Goal: Obtain resource: Obtain resource

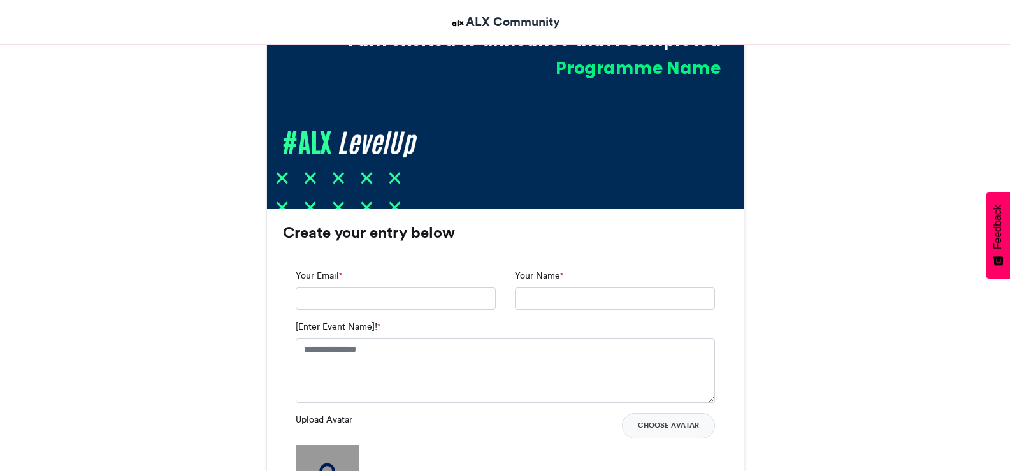
scroll to position [688, 0]
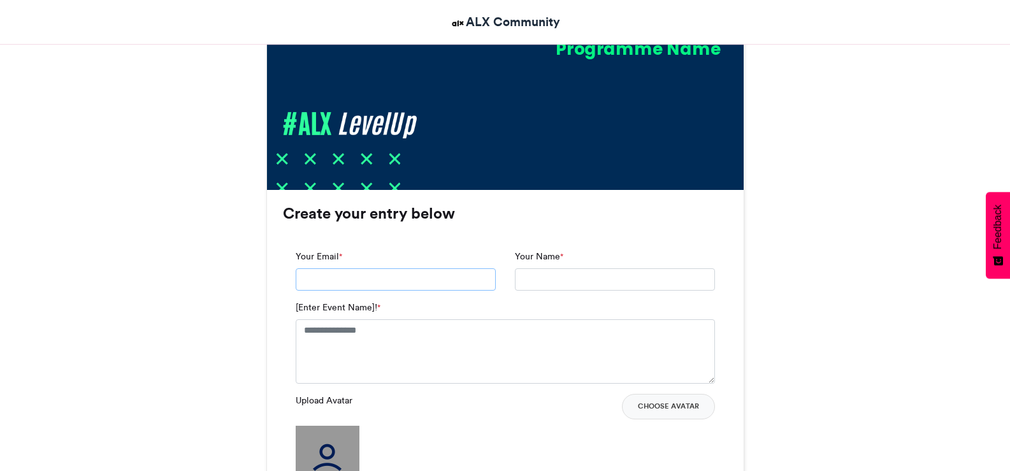
click at [344, 276] on input "Your Email *" at bounding box center [396, 279] width 200 height 23
type input "**********"
click at [545, 274] on input "Your Name *" at bounding box center [615, 279] width 200 height 23
type input "**********"
click at [473, 336] on textarea "[Enter Event Name]! *" at bounding box center [505, 351] width 419 height 64
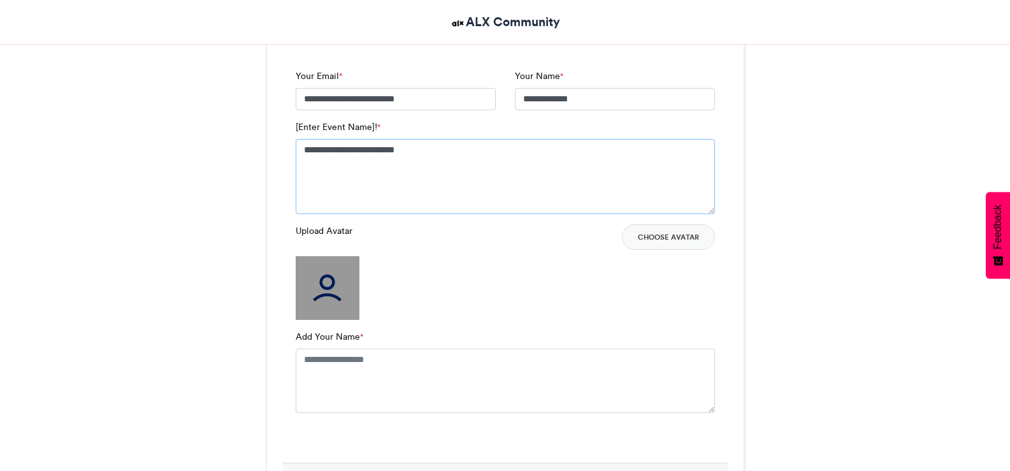
scroll to position [917, 0]
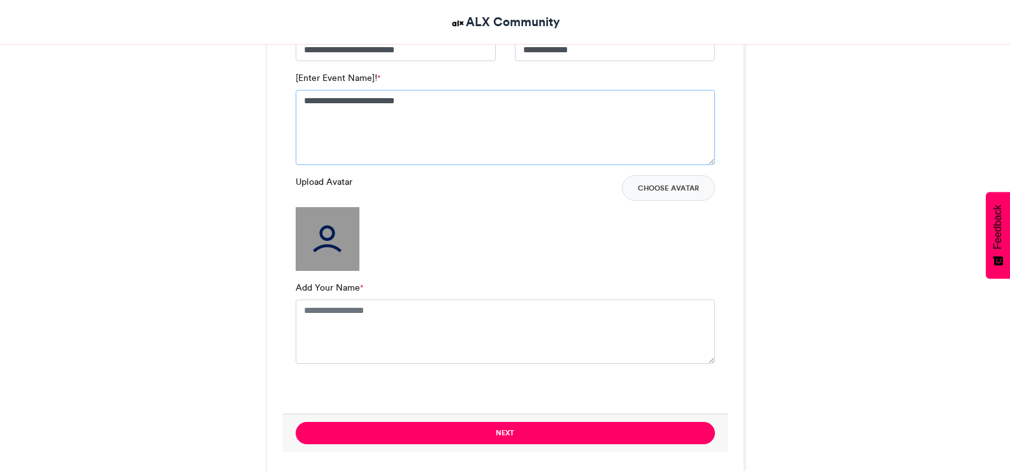
type textarea "**********"
click at [331, 252] on img at bounding box center [328, 239] width 64 height 64
click at [390, 312] on textarea "Add Your Name *" at bounding box center [505, 331] width 419 height 64
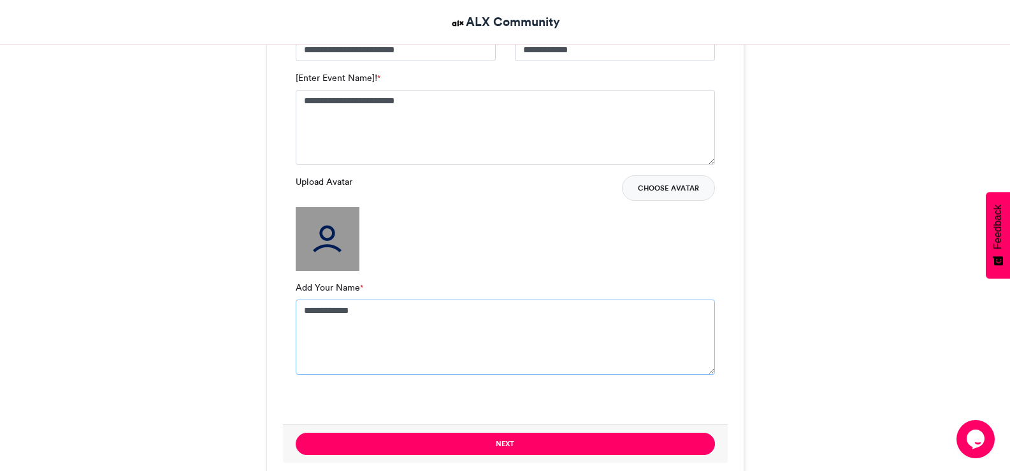
type textarea "**********"
click at [681, 187] on button "Choose Avatar" at bounding box center [668, 187] width 93 height 25
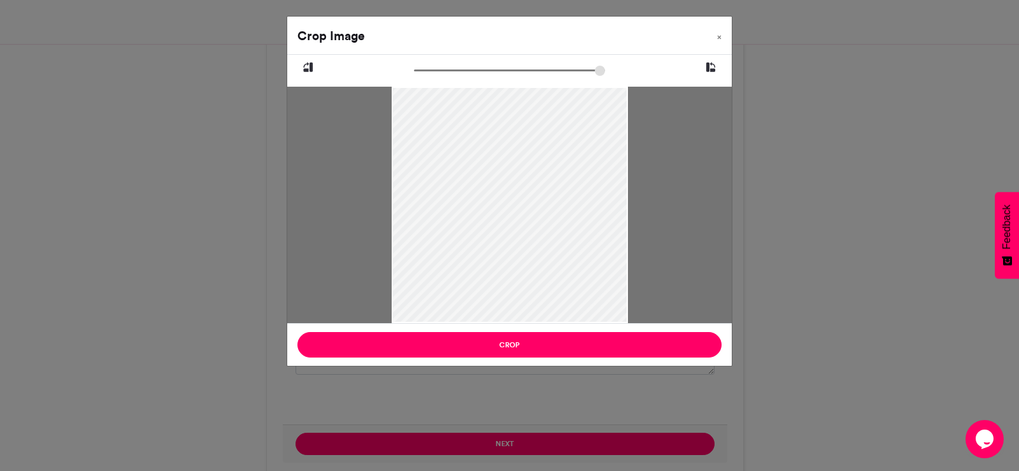
drag, startPoint x: 498, startPoint y: 194, endPoint x: 502, endPoint y: 282, distance: 87.4
click at [502, 282] on div at bounding box center [510, 263] width 236 height 355
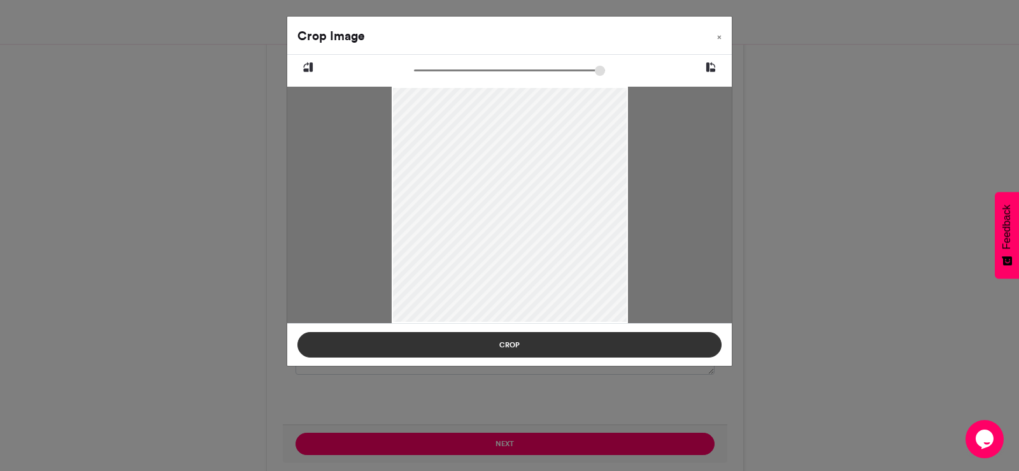
click at [548, 346] on button "Crop" at bounding box center [510, 344] width 424 height 25
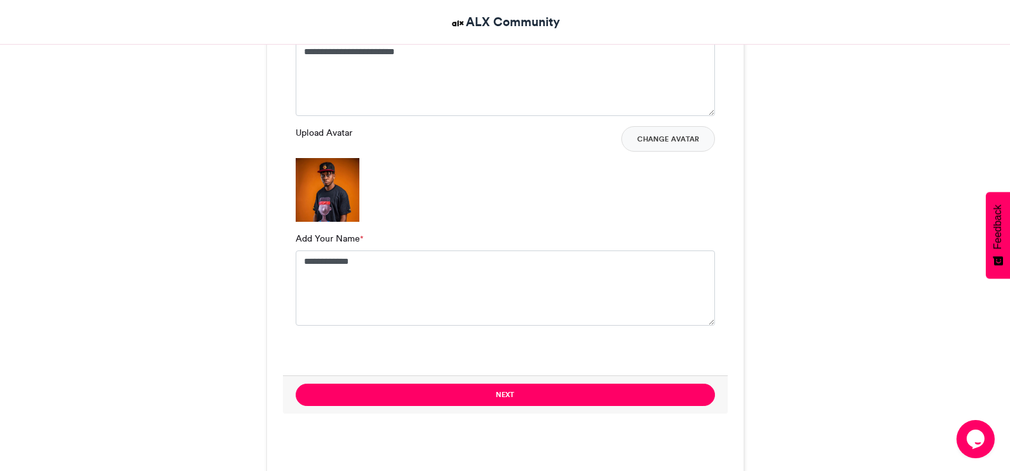
scroll to position [989, 0]
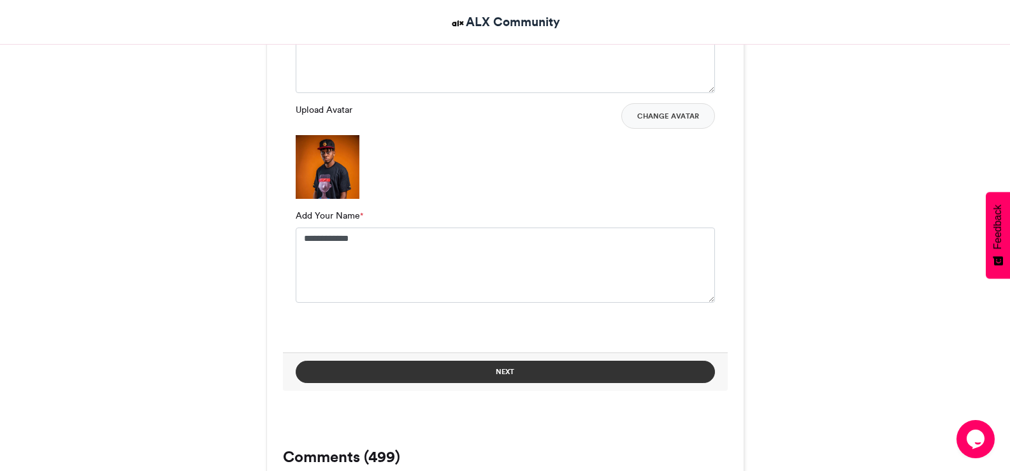
click at [505, 370] on button "Next" at bounding box center [505, 372] width 419 height 22
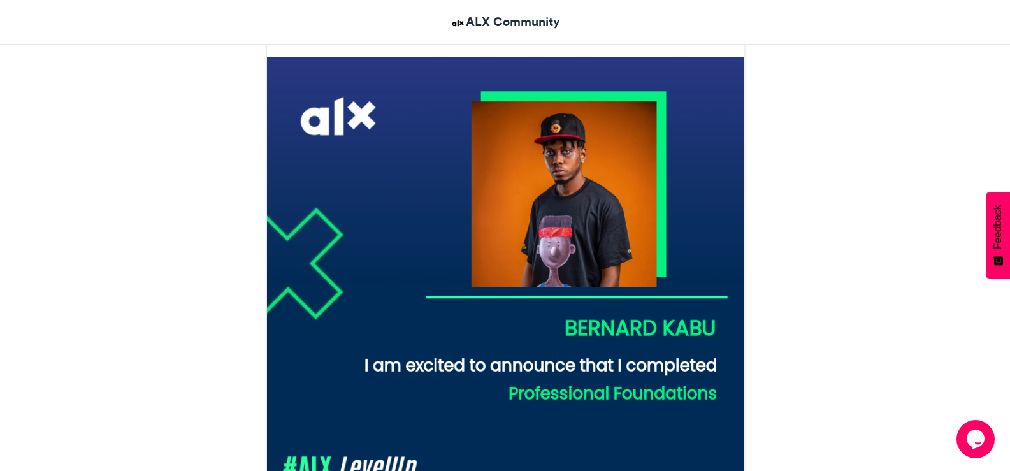
scroll to position [154, 0]
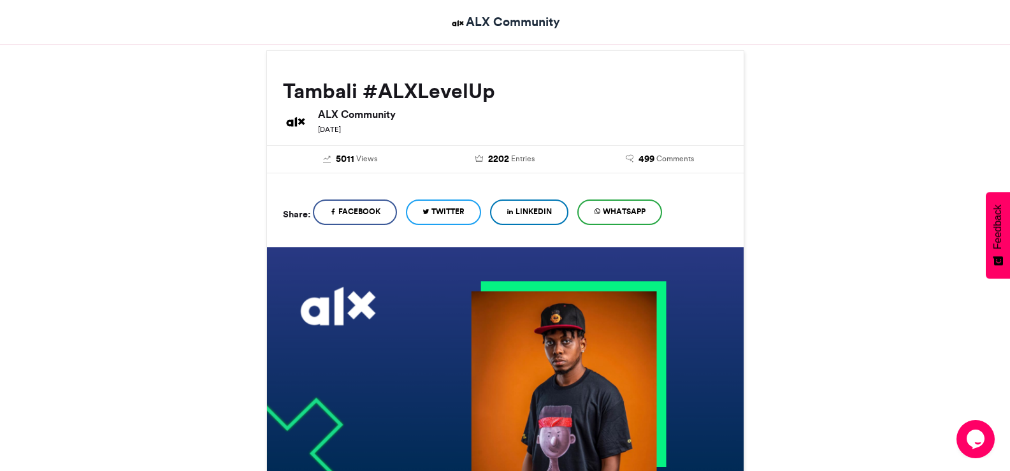
click at [541, 213] on span "LinkedIn" at bounding box center [533, 211] width 36 height 11
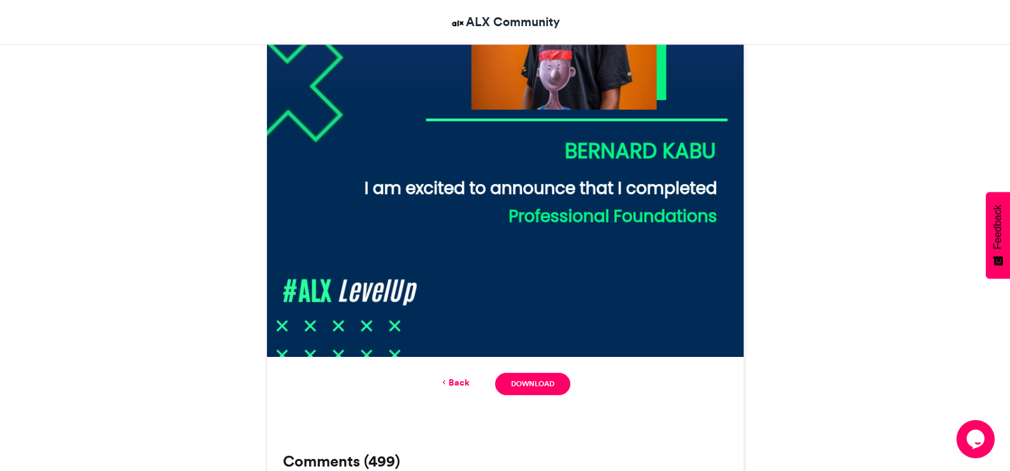
scroll to position [549, 0]
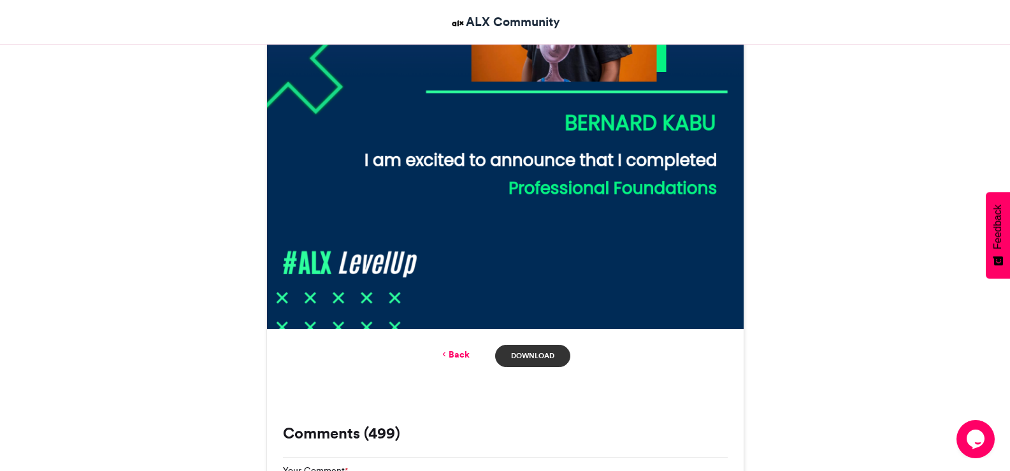
drag, startPoint x: 1017, startPoint y: 208, endPoint x: 540, endPoint y: 362, distance: 501.3
click at [540, 362] on link "Download" at bounding box center [532, 356] width 75 height 22
